Goal: Find specific page/section: Find specific page/section

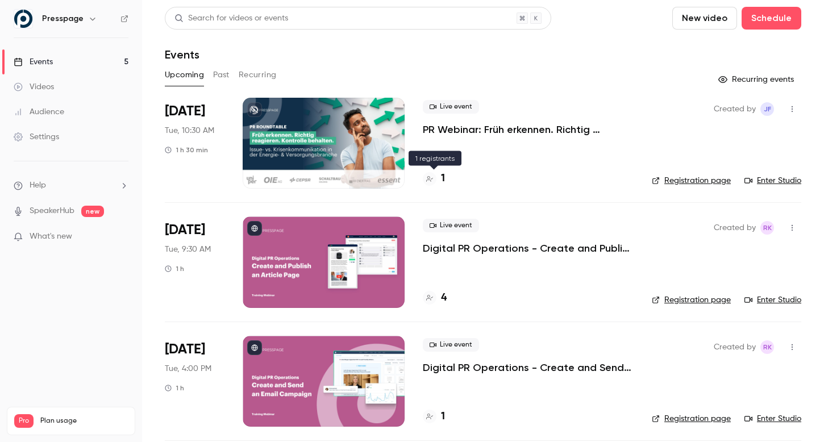
click at [441, 179] on h4 "1" at bounding box center [443, 178] width 4 height 15
